Goal: Task Accomplishment & Management: Manage account settings

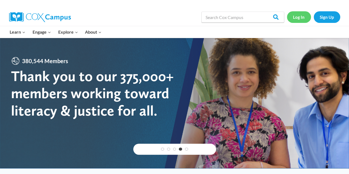
click at [297, 17] on link "Log In" at bounding box center [299, 16] width 24 height 11
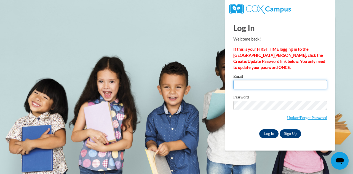
type input "[EMAIL_ADDRESS][DOMAIN_NAME]"
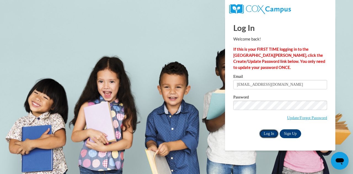
click at [271, 134] on input "Log In" at bounding box center [268, 133] width 19 height 9
